Goal: Task Accomplishment & Management: Use online tool/utility

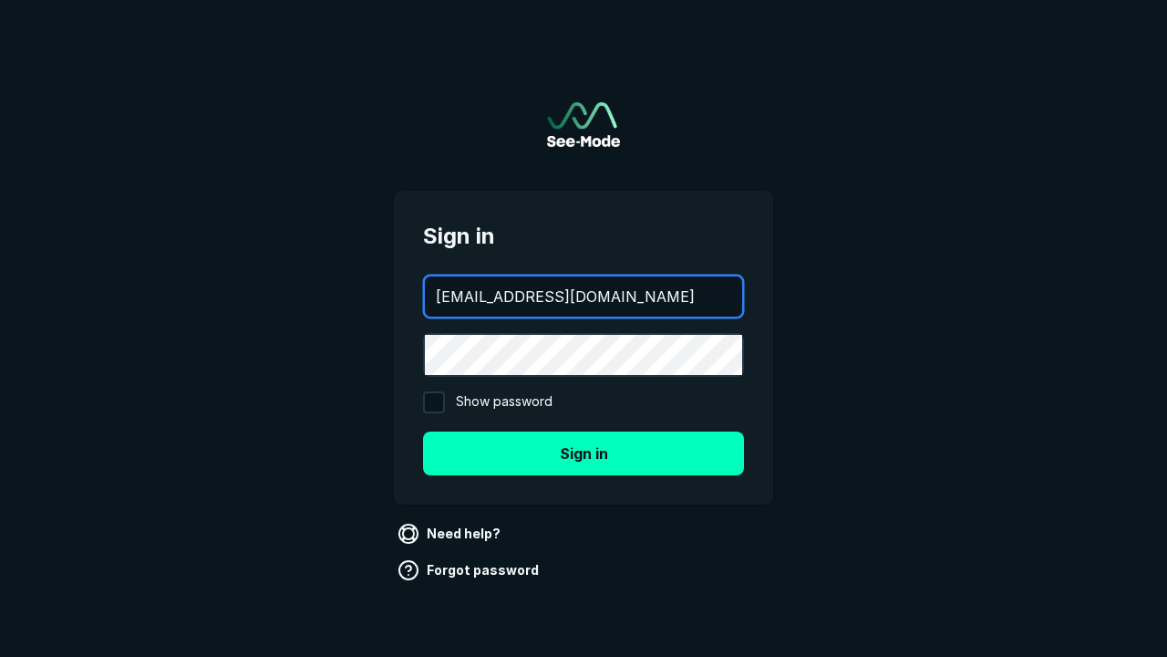
type input "aws+playwright@see-mode.com"
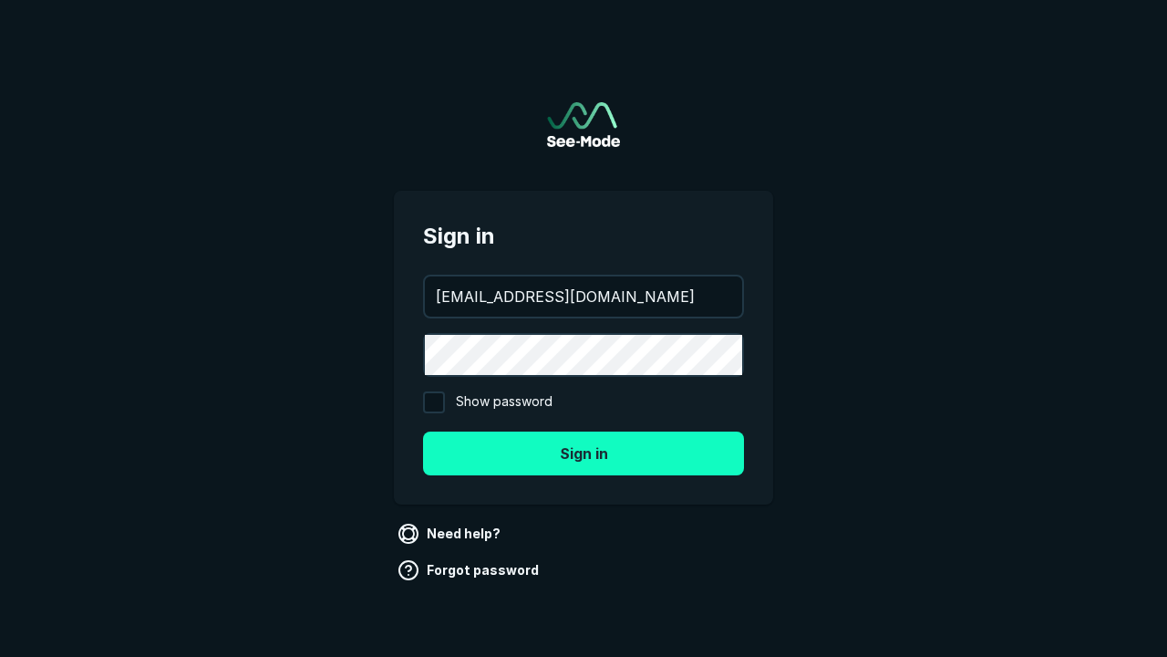
click at [584, 452] on button "Sign in" at bounding box center [583, 453] width 321 height 44
